Goal: Task Accomplishment & Management: Use online tool/utility

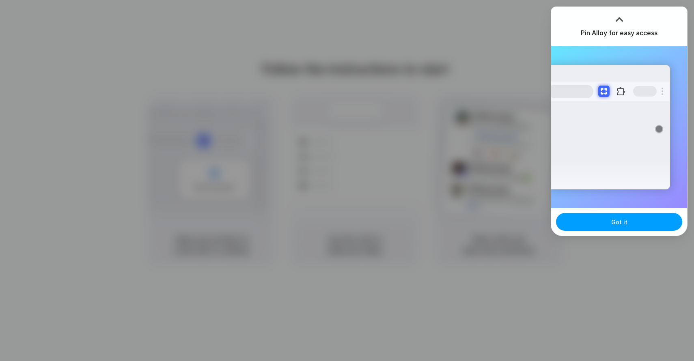
click at [636, 219] on button "Got it" at bounding box center [619, 222] width 126 height 18
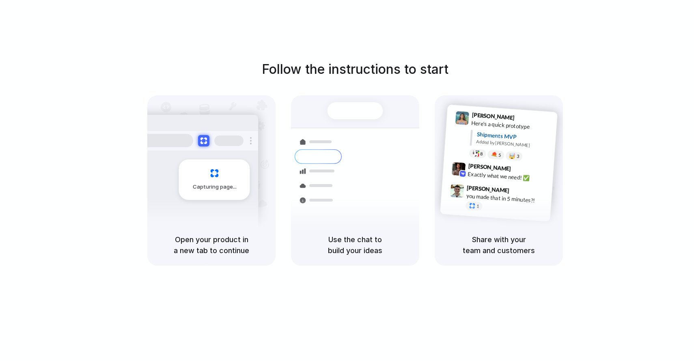
click at [500, 247] on h5 "Share with your team and customers" at bounding box center [498, 245] width 109 height 22
click at [486, 188] on span "Simon Kubica" at bounding box center [488, 189] width 43 height 12
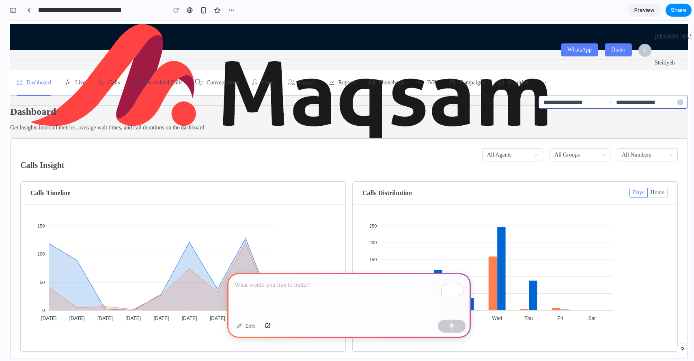
click at [616, 98] on input "**********" at bounding box center [646, 102] width 60 height 9
click at [617, 98] on input "**********" at bounding box center [646, 102] width 60 height 9
click at [677, 99] on icon "close-circle" at bounding box center [680, 102] width 6 height 6
click at [653, 100] on section "**********" at bounding box center [349, 307] width 678 height 566
click at [304, 288] on p "To enrich screen reader interactions, please activate Accessibility in Grammarl…" at bounding box center [349, 285] width 229 height 10
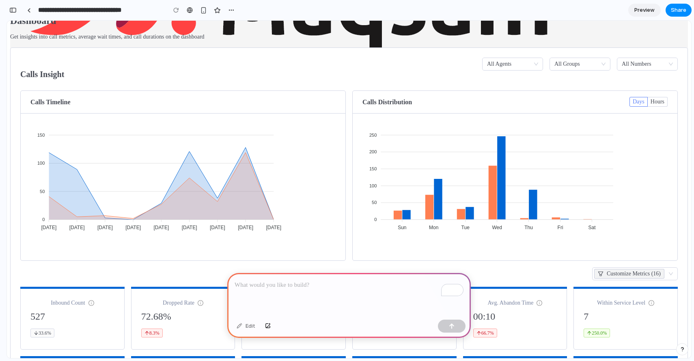
scroll to position [215, 0]
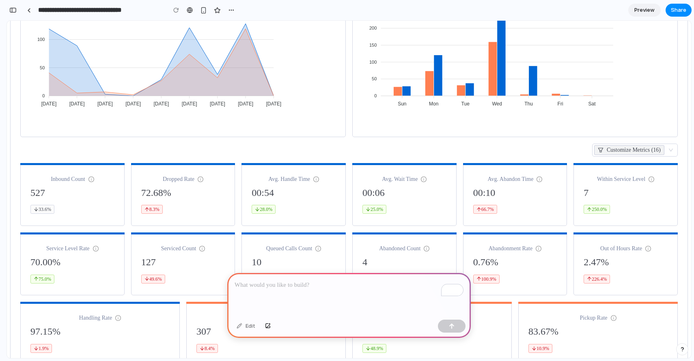
click at [276, 292] on div "To enrich screen reader interactions, please activate Accessibility in Grammarl…" at bounding box center [348, 294] width 243 height 43
click at [250, 327] on div "Edit" at bounding box center [245, 326] width 27 height 13
click at [269, 284] on p "To enrich screen reader interactions, please activate Accessibility in Grammarl…" at bounding box center [349, 285] width 229 height 10
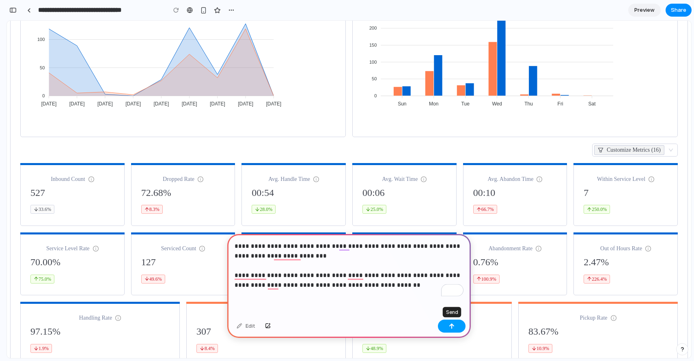
click at [453, 329] on button "button" at bounding box center [452, 326] width 28 height 13
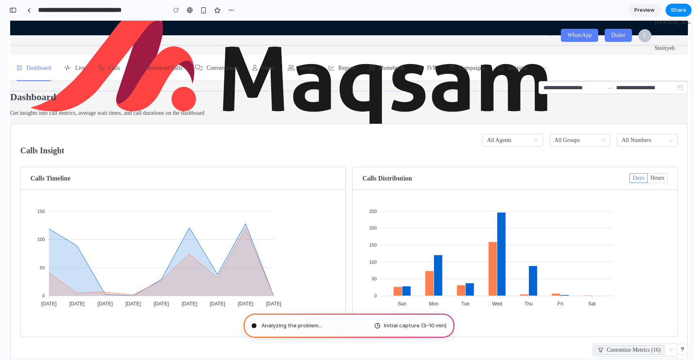
scroll to position [14, 0]
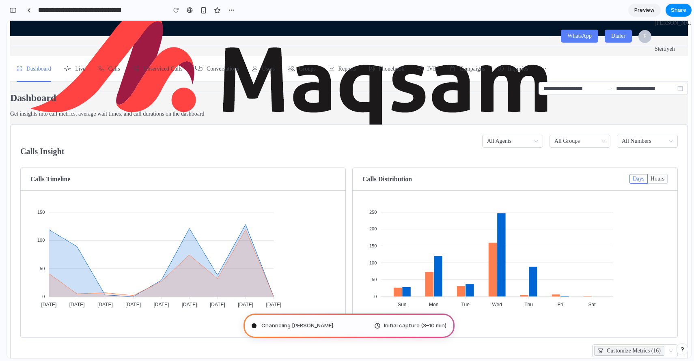
click at [378, 324] on div "Initial capture (3–10 min)" at bounding box center [410, 326] width 72 height 8
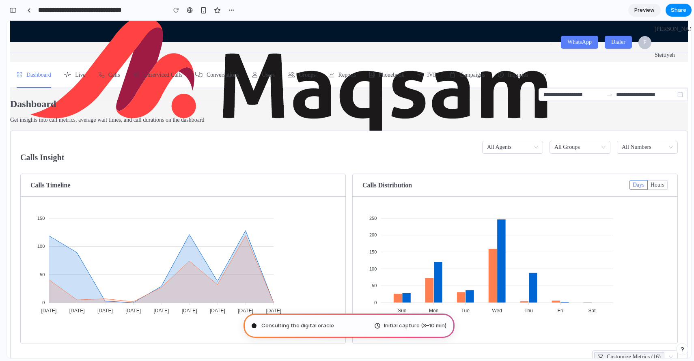
scroll to position [0, 0]
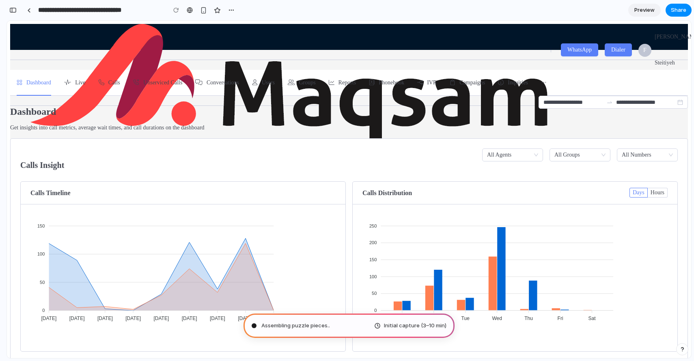
type input "**********"
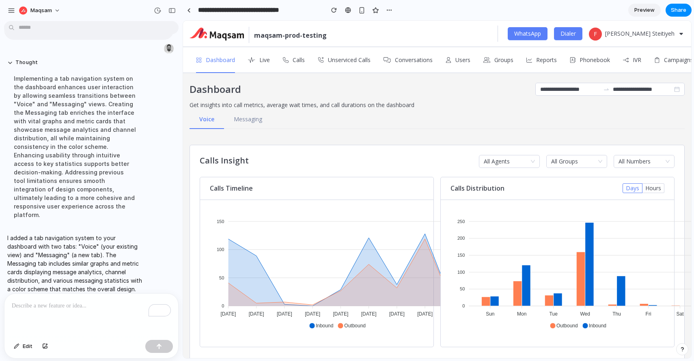
click at [253, 120] on button "Messaging" at bounding box center [248, 119] width 48 height 19
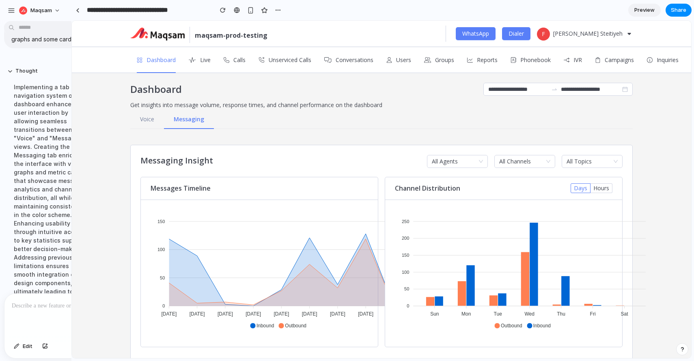
drag, startPoint x: 181, startPoint y: 144, endPoint x: 71, endPoint y: 140, distance: 109.6
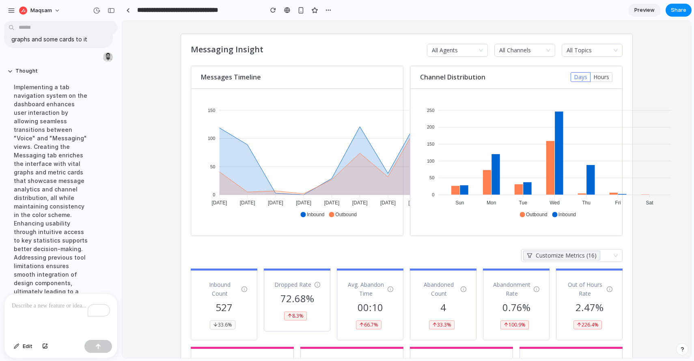
scroll to position [0, 0]
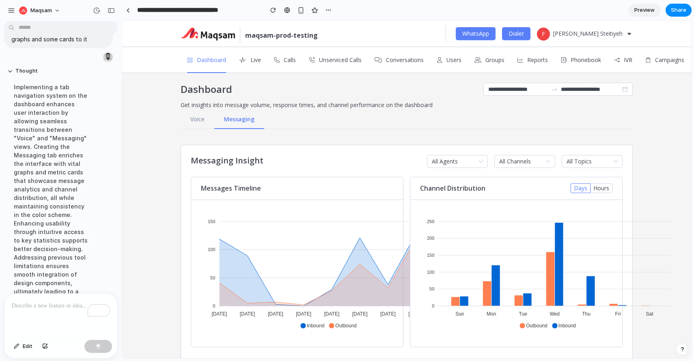
click at [199, 118] on button "Voice" at bounding box center [198, 119] width 34 height 19
click at [228, 118] on button "Messaging" at bounding box center [239, 119] width 48 height 19
click at [198, 119] on button "Voice" at bounding box center [198, 119] width 34 height 19
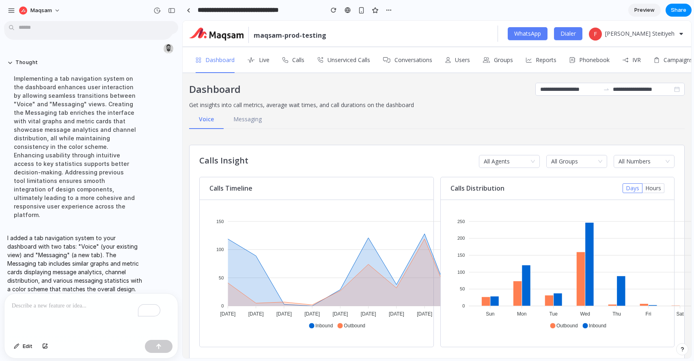
scroll to position [57, 0]
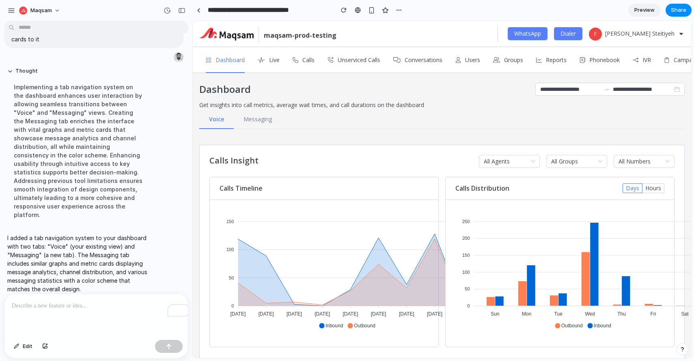
drag, startPoint x: 120, startPoint y: 164, endPoint x: 192, endPoint y: 178, distance: 74.1
click at [256, 117] on button "Messaging" at bounding box center [258, 119] width 48 height 19
click at [209, 120] on button "Voice" at bounding box center [216, 119] width 34 height 19
click at [250, 121] on button "Messaging" at bounding box center [258, 119] width 48 height 19
click at [231, 123] on button "Voice" at bounding box center [216, 119] width 34 height 19
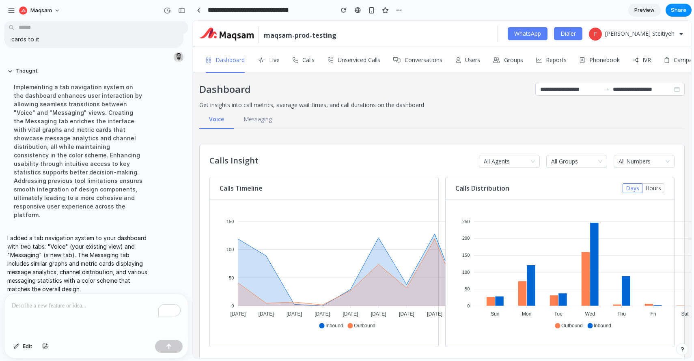
click at [268, 125] on button "Messaging" at bounding box center [258, 119] width 48 height 19
click at [661, 167] on div "All Topics" at bounding box center [643, 161] width 61 height 13
click at [666, 164] on div "All Topics" at bounding box center [643, 161] width 61 height 13
click at [637, 166] on div "All Topics" at bounding box center [643, 161] width 61 height 13
click at [590, 164] on div "All Channels" at bounding box center [576, 161] width 61 height 13
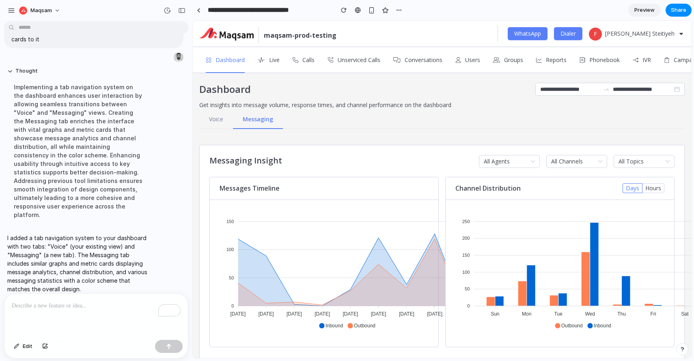
click at [212, 115] on button "Voice" at bounding box center [216, 119] width 34 height 19
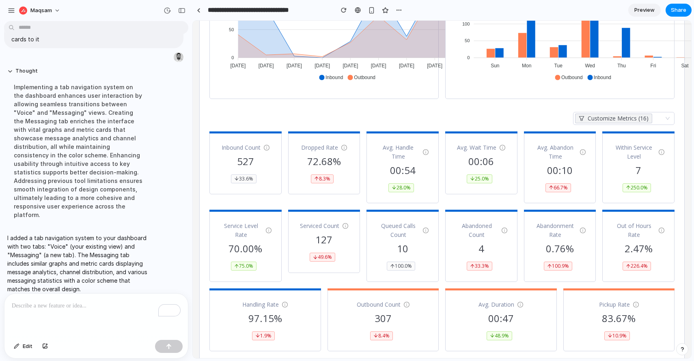
scroll to position [262, 0]
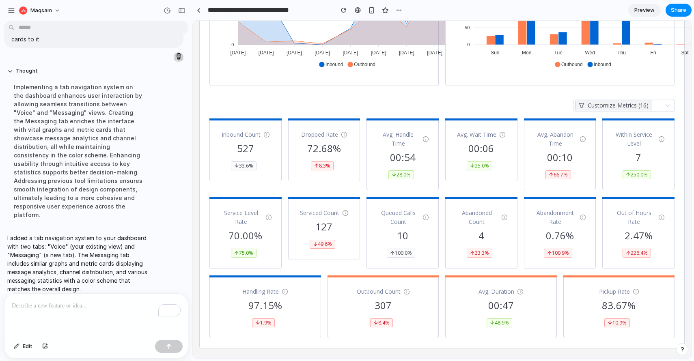
click at [344, 133] on icon at bounding box center [344, 135] width 6 height 6
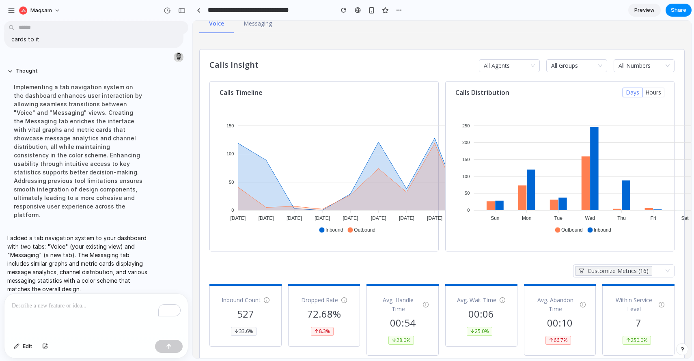
scroll to position [65, 0]
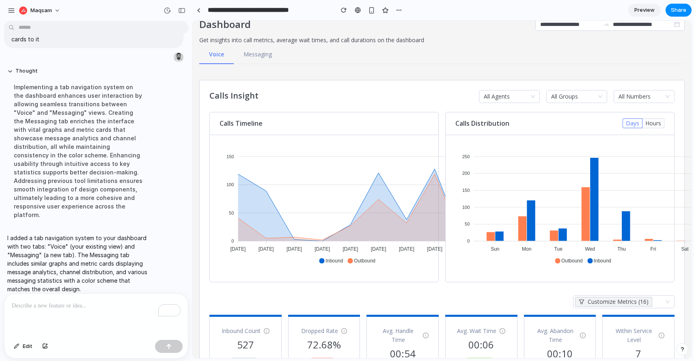
click at [257, 52] on button "Messaging" at bounding box center [258, 54] width 48 height 19
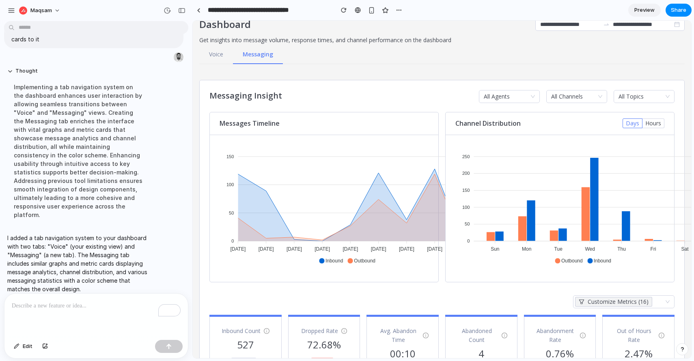
click at [224, 53] on button "Voice" at bounding box center [216, 54] width 34 height 19
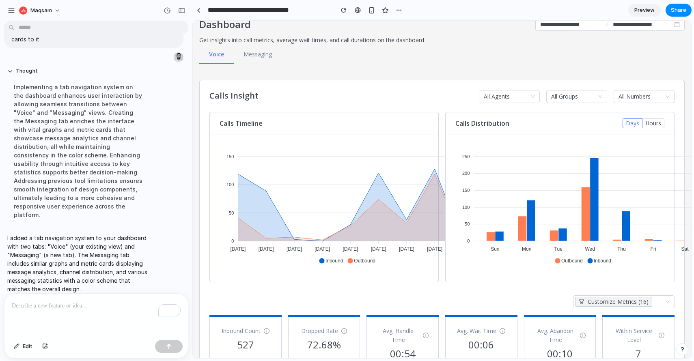
click at [255, 54] on button "Messaging" at bounding box center [258, 54] width 48 height 19
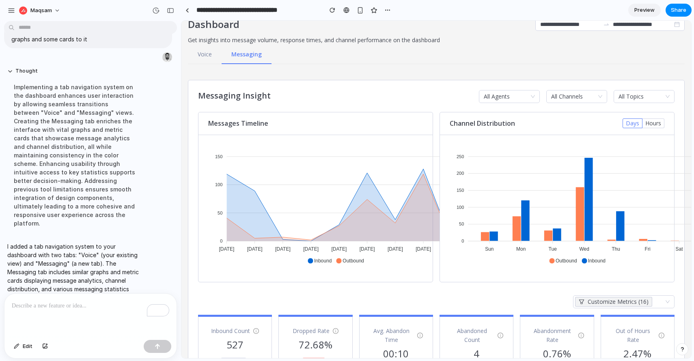
drag, startPoint x: 191, startPoint y: 88, endPoint x: 181, endPoint y: 88, distance: 10.2
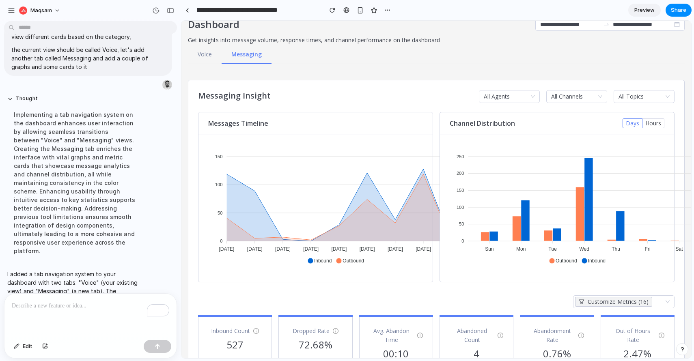
scroll to position [0, 0]
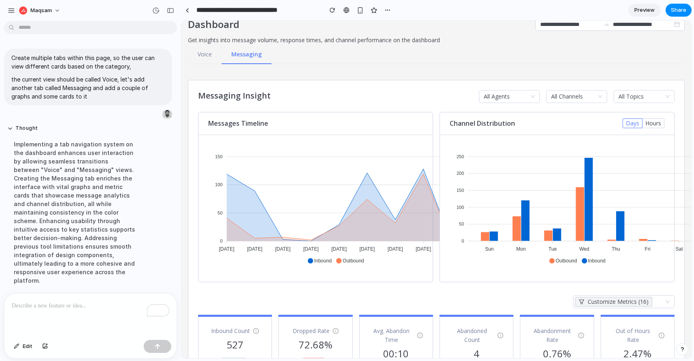
click at [524, 206] on icon at bounding box center [525, 220] width 8 height 41
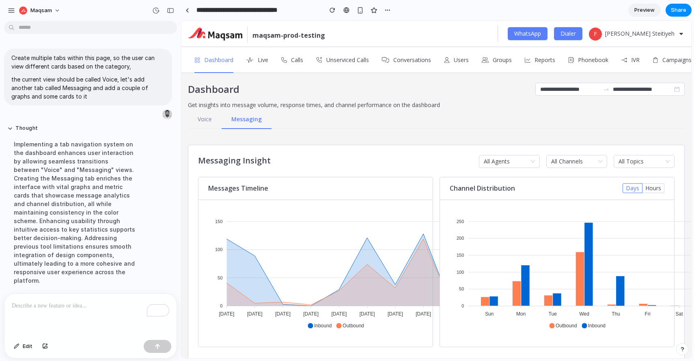
click at [213, 119] on button "Voice" at bounding box center [205, 119] width 34 height 19
click at [246, 117] on button "Messaging" at bounding box center [246, 119] width 48 height 19
click at [266, 263] on foreignobject "Inbound Outbound" at bounding box center [335, 270] width 255 height 122
click at [641, 6] on span "Preview" at bounding box center [644, 10] width 20 height 8
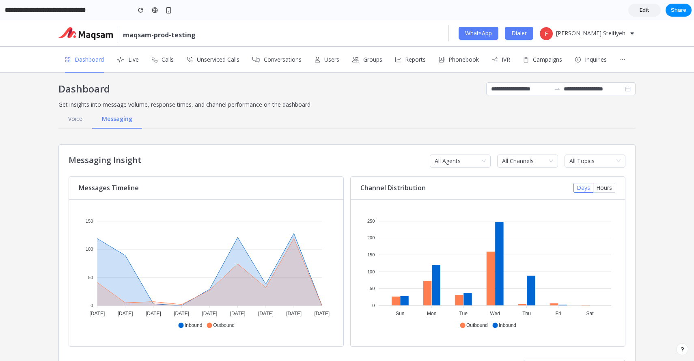
click at [124, 159] on h4 "Messaging Insight" at bounding box center [159, 160] width 181 height 11
click at [443, 159] on div "All Agents" at bounding box center [460, 161] width 61 height 13
click at [486, 164] on div "All Agents" at bounding box center [460, 161] width 61 height 13
click at [483, 162] on div "All Agents" at bounding box center [460, 161] width 61 height 13
click at [498, 96] on div "**********" at bounding box center [346, 91] width 577 height 18
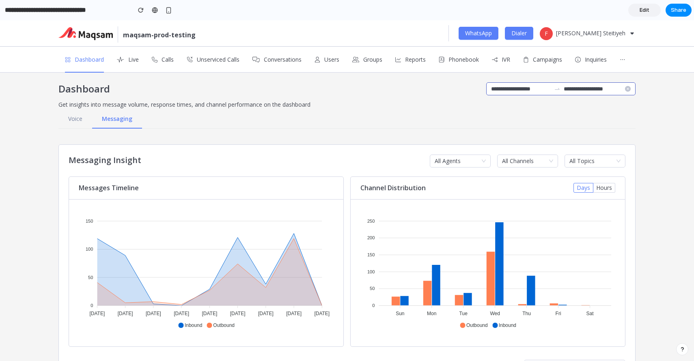
click at [506, 88] on input "**********" at bounding box center [521, 88] width 60 height 9
click at [586, 87] on input "**********" at bounding box center [594, 88] width 60 height 9
click at [587, 56] on span "Inquiries" at bounding box center [596, 60] width 22 height 8
click at [85, 118] on button "Voice" at bounding box center [75, 119] width 34 height 19
click at [112, 120] on button "Messaging" at bounding box center [117, 119] width 48 height 19
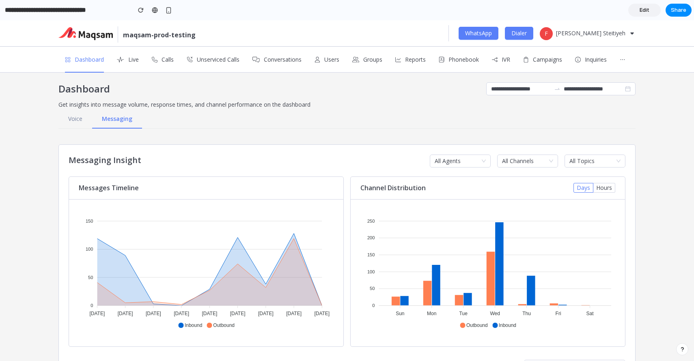
click at [80, 123] on button "Voice" at bounding box center [75, 119] width 34 height 19
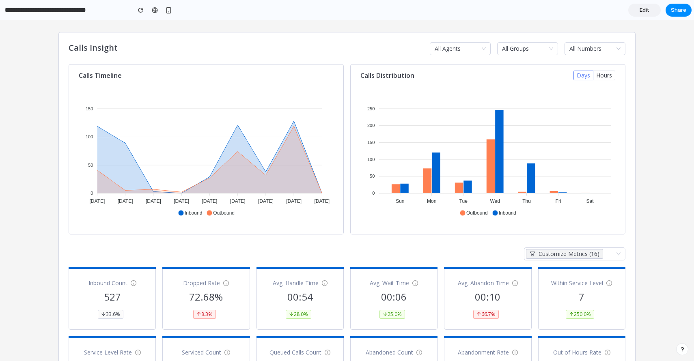
scroll to position [9, 0]
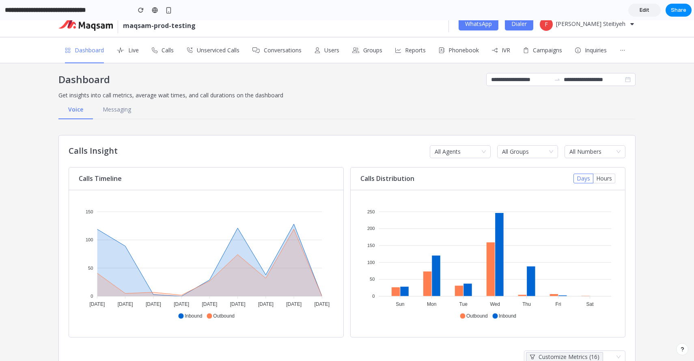
click at [113, 107] on button "Messaging" at bounding box center [117, 109] width 48 height 19
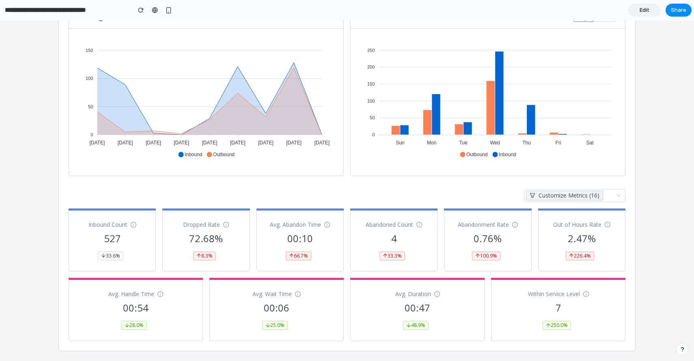
scroll to position [0, 0]
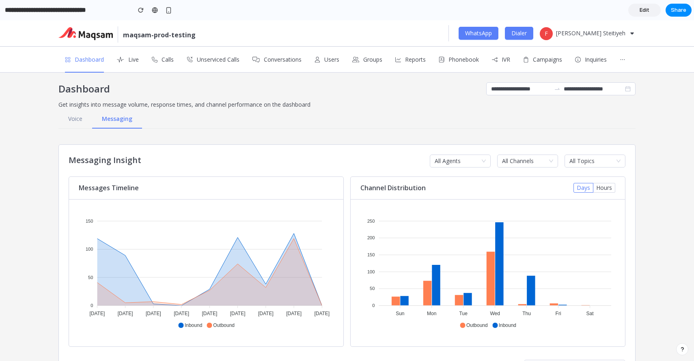
click at [69, 125] on button "Voice" at bounding box center [75, 119] width 34 height 19
click at [645, 11] on span "Edit" at bounding box center [644, 10] width 10 height 8
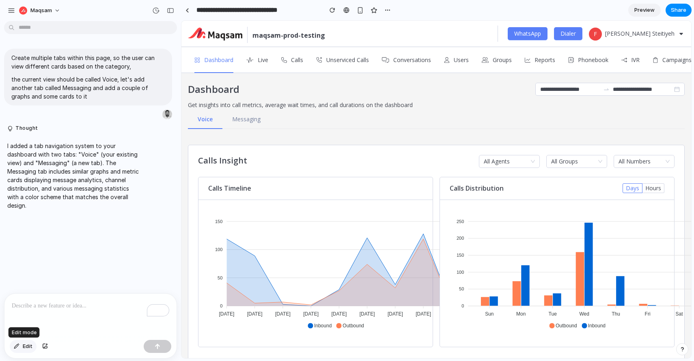
click at [27, 344] on span "Edit" at bounding box center [28, 346] width 10 height 8
click at [347, 62] on link "Unserviced Calls" at bounding box center [347, 60] width 43 height 8
click at [60, 325] on div "To enrich screen reader interactions, please activate Accessibility in Grammarl…" at bounding box center [90, 315] width 172 height 43
click at [46, 347] on div "button" at bounding box center [45, 346] width 6 height 5
click at [104, 64] on p "Create multiple tabs within this page, so the user can view different cards bas…" at bounding box center [87, 62] width 153 height 17
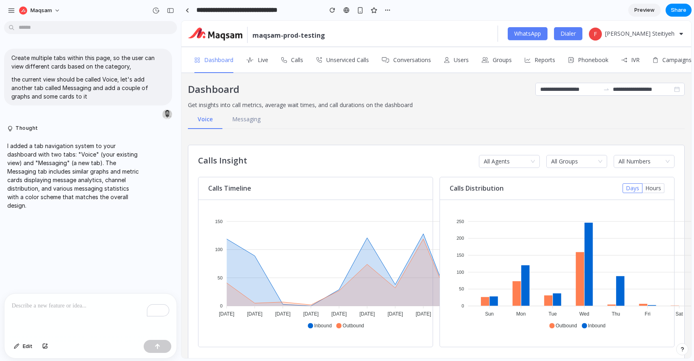
click at [140, 25] on body "**********" at bounding box center [347, 180] width 694 height 361
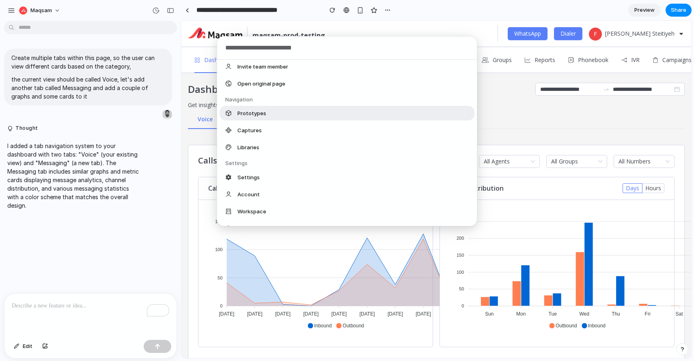
scroll to position [22, 0]
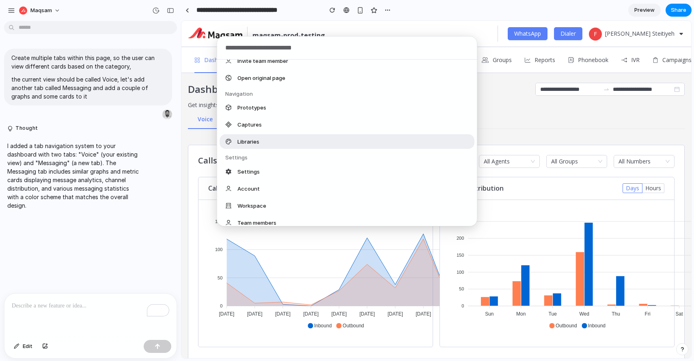
click at [253, 138] on span "Libraries" at bounding box center [248, 142] width 22 height 8
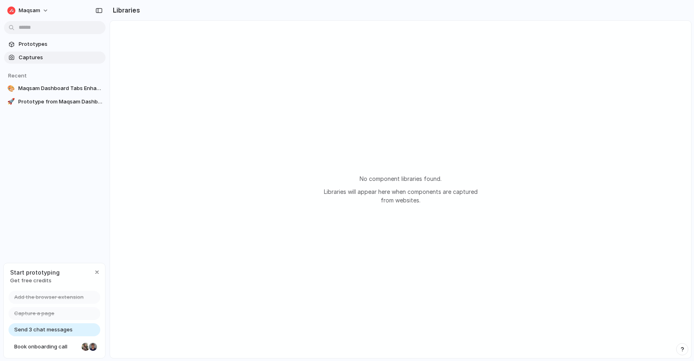
click at [36, 56] on span "Captures" at bounding box center [61, 58] width 84 height 8
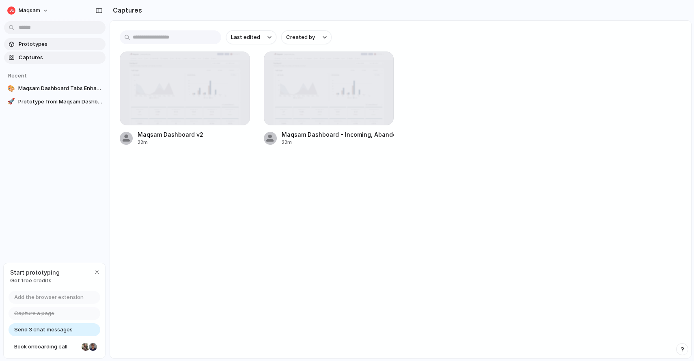
click at [43, 44] on span "Prototypes" at bounding box center [61, 44] width 84 height 8
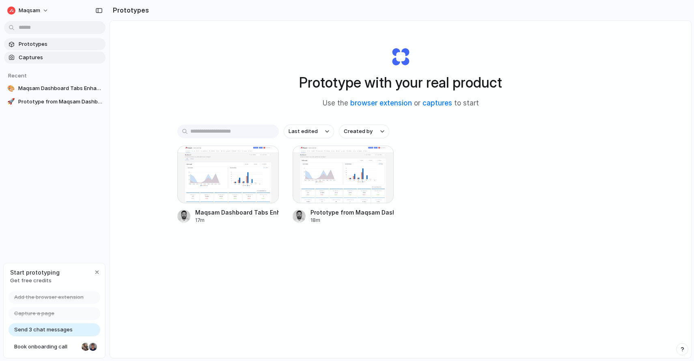
click at [55, 58] on span "Captures" at bounding box center [61, 58] width 84 height 8
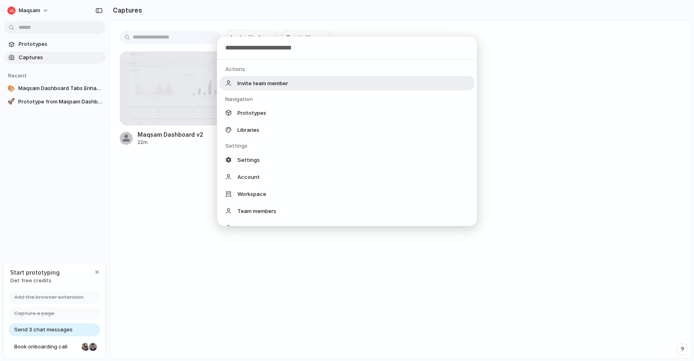
click at [41, 29] on body "Maqsam Prototypes Captures Recent 🎨 Maqsam Dashboard Tabs Enhancement 🚀 Prototy…" at bounding box center [347, 180] width 694 height 361
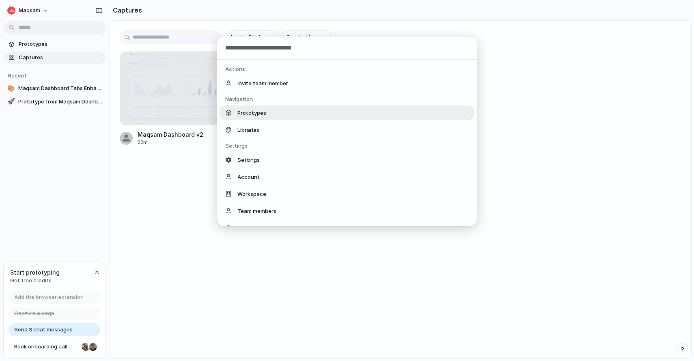
click at [270, 114] on div "Prototypes" at bounding box center [347, 112] width 255 height 15
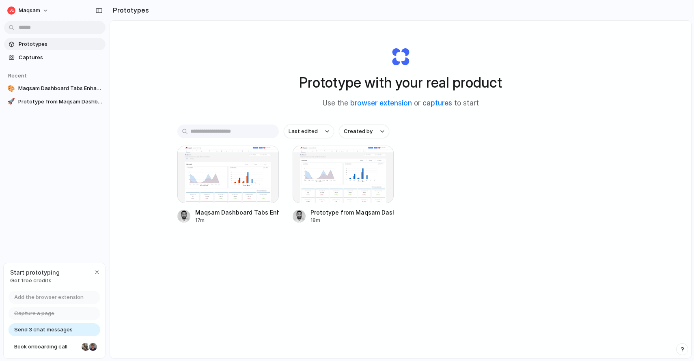
click at [63, 27] on body "Maqsam Prototypes Captures Recent 🎨 Maqsam Dashboard Tabs Enhancement 🚀 Prototy…" at bounding box center [347, 180] width 694 height 361
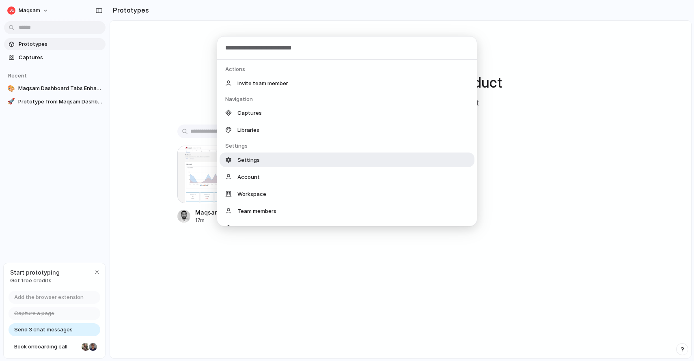
click at [265, 164] on div "Settings" at bounding box center [347, 160] width 255 height 15
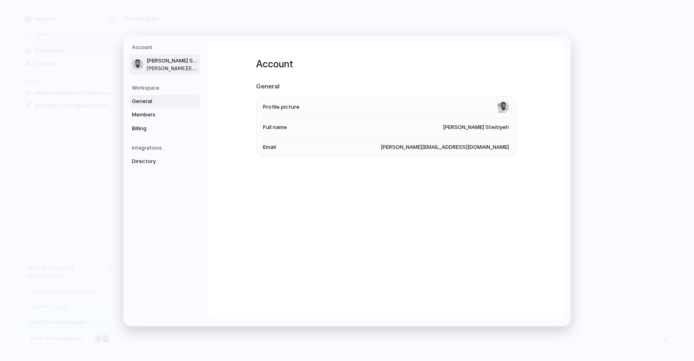
click at [170, 99] on span "General" at bounding box center [158, 101] width 52 height 8
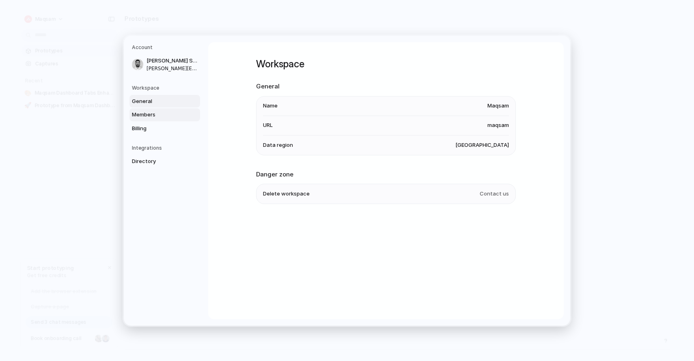
click at [164, 112] on span "Members" at bounding box center [158, 115] width 52 height 8
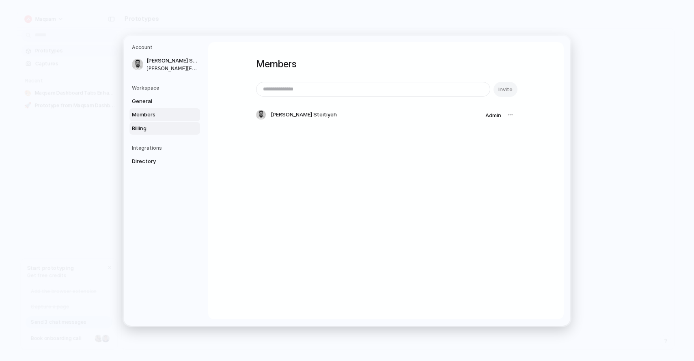
click at [157, 126] on span "Billing" at bounding box center [158, 128] width 52 height 8
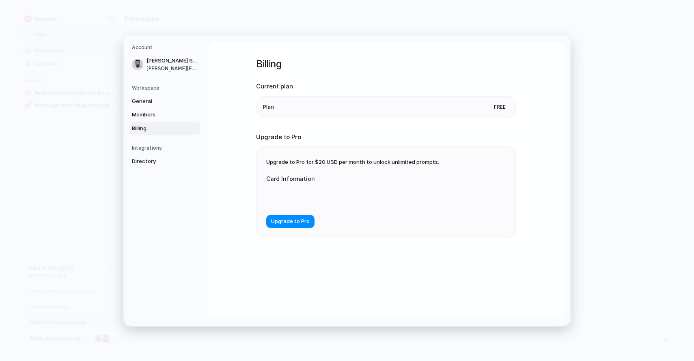
click at [166, 129] on span "Billing" at bounding box center [158, 128] width 52 height 8
click at [157, 158] on span "Directory" at bounding box center [158, 161] width 52 height 8
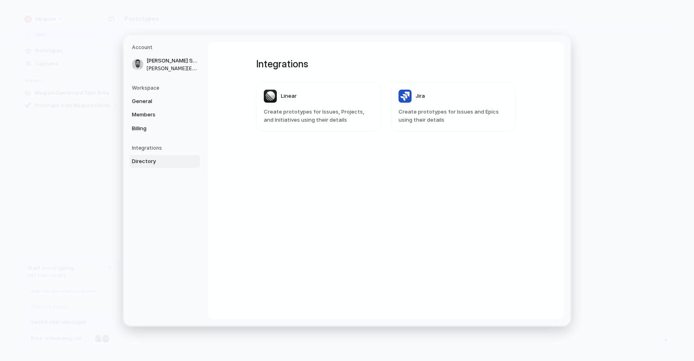
click at [138, 42] on nav "Account Firas Steitiyeh firas@maqsam.com Workspace General Members Billing Inte…" at bounding box center [166, 181] width 84 height 290
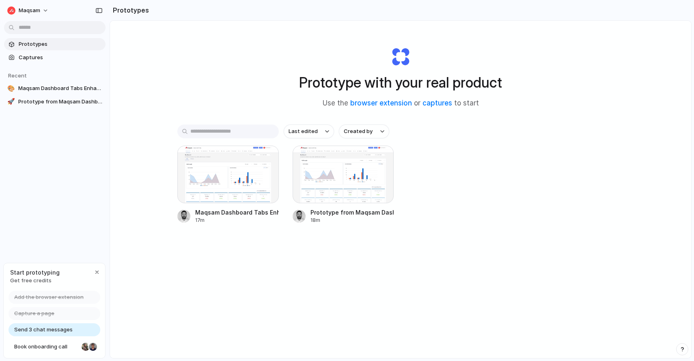
click at [60, 28] on body "Maqsam Prototypes Captures Recent 🎨 Maqsam Dashboard Tabs Enhancement 🚀 Prototy…" at bounding box center [347, 180] width 694 height 361
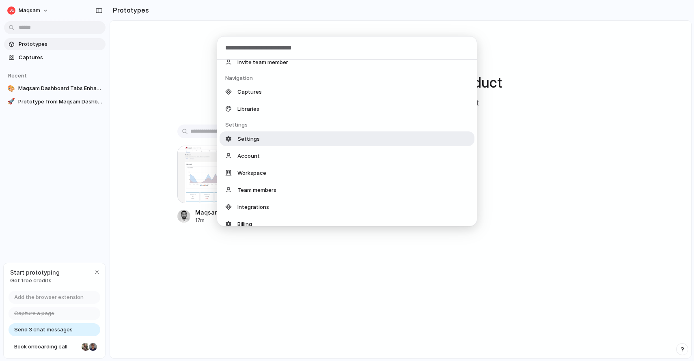
scroll to position [9, 0]
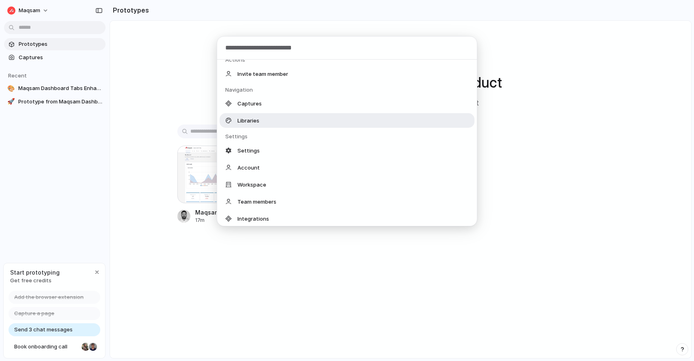
drag, startPoint x: 262, startPoint y: 102, endPoint x: 263, endPoint y: 117, distance: 15.1
click at [263, 117] on div "Captures Libraries" at bounding box center [347, 112] width 260 height 32
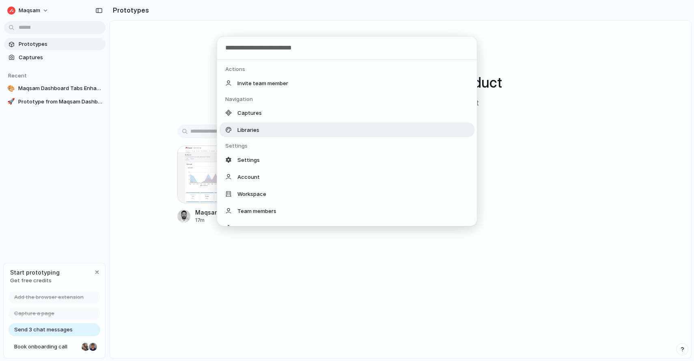
click at [258, 132] on span "Libraries" at bounding box center [248, 130] width 22 height 8
